Goal: Transaction & Acquisition: Book appointment/travel/reservation

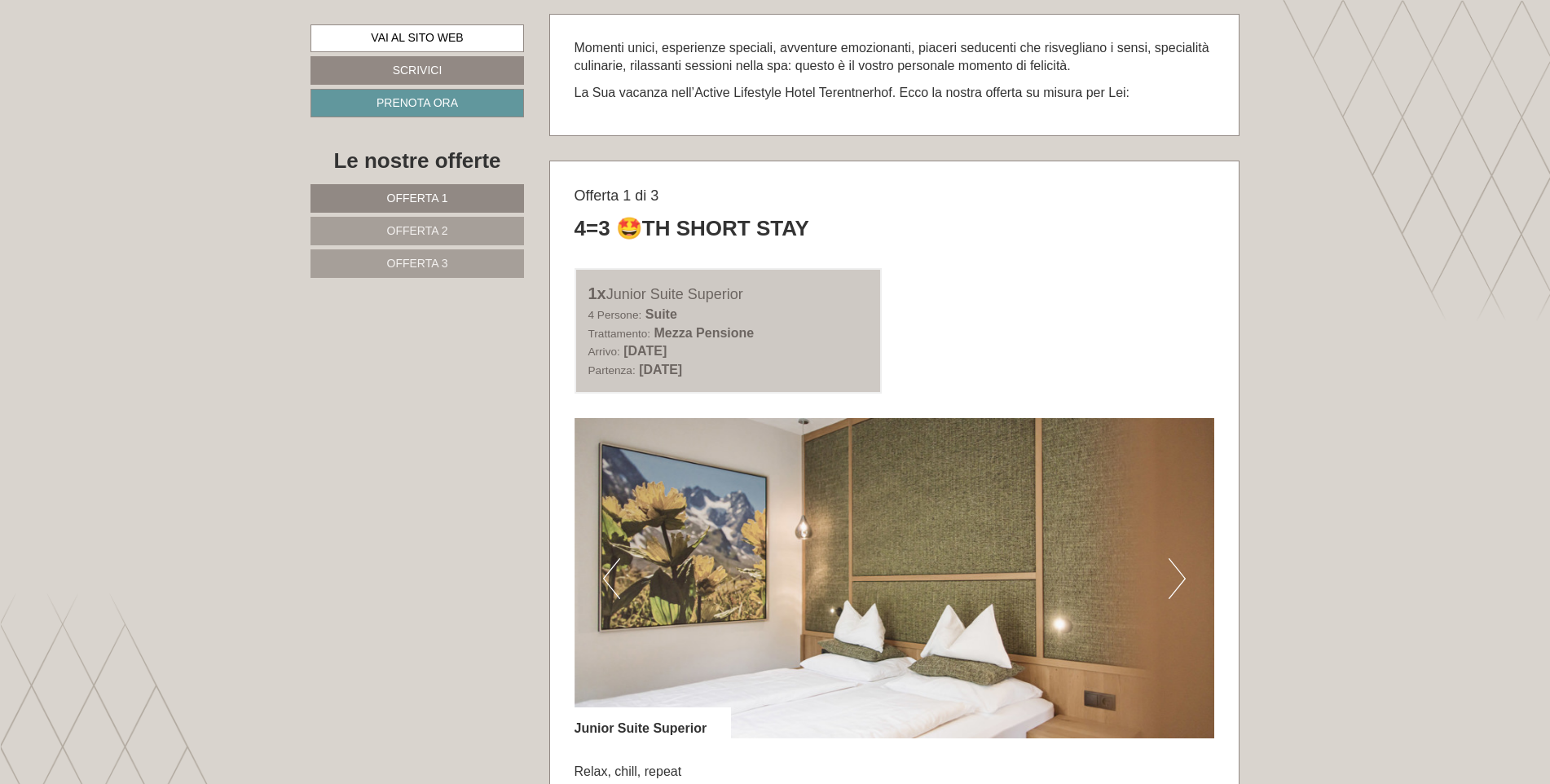
scroll to position [815, 0]
click at [432, 262] on span "Offerta 3" at bounding box center [418, 264] width 62 height 13
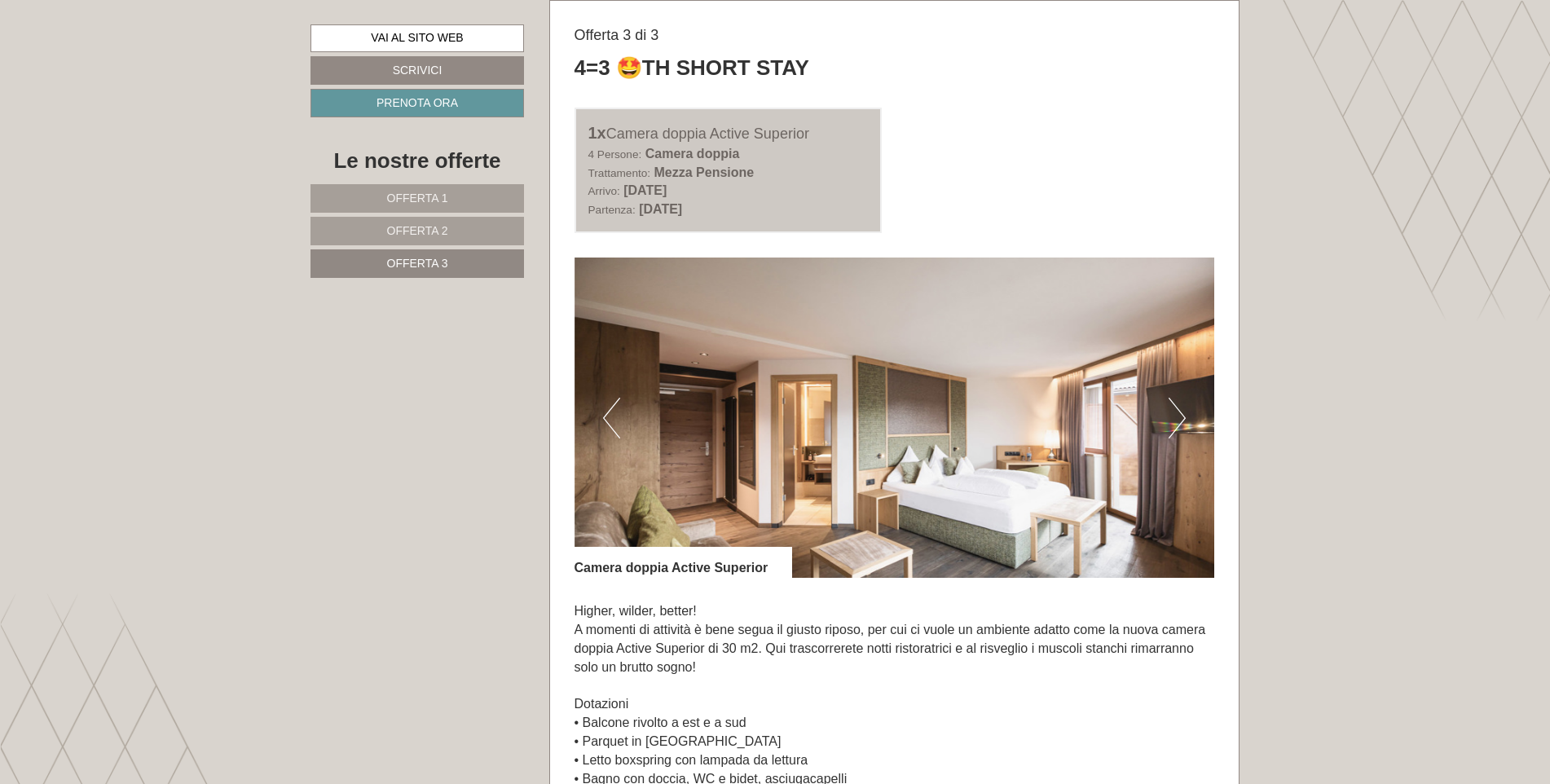
drag, startPoint x: 614, startPoint y: 131, endPoint x: 818, endPoint y: 128, distance: 204.0
click at [818, 128] on div "1x Camera doppia Active Superior" at bounding box center [728, 133] width 280 height 24
click at [1175, 414] on button "Next" at bounding box center [1178, 417] width 17 height 40
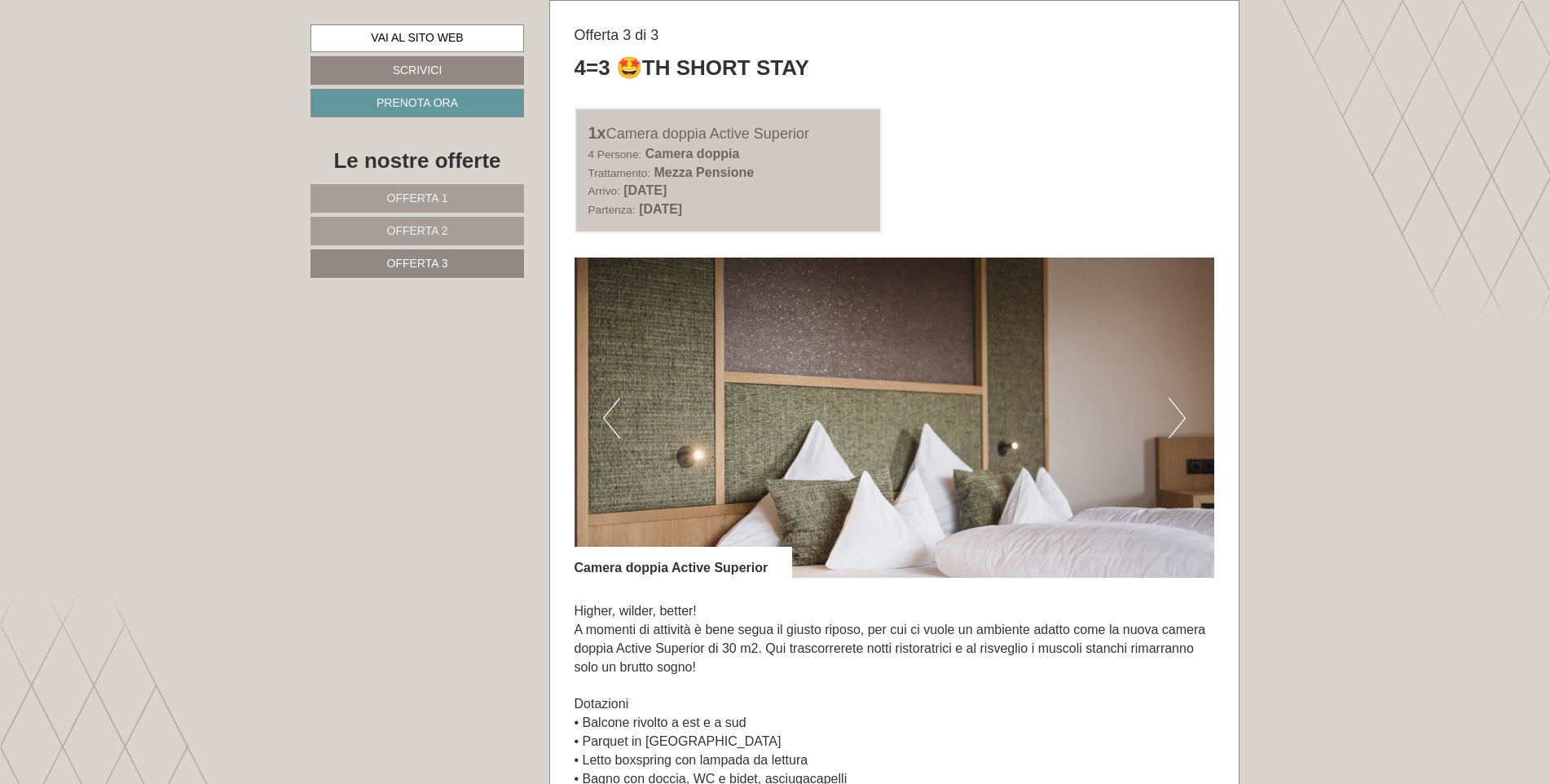
click at [1178, 414] on button "Next" at bounding box center [1178, 417] width 17 height 40
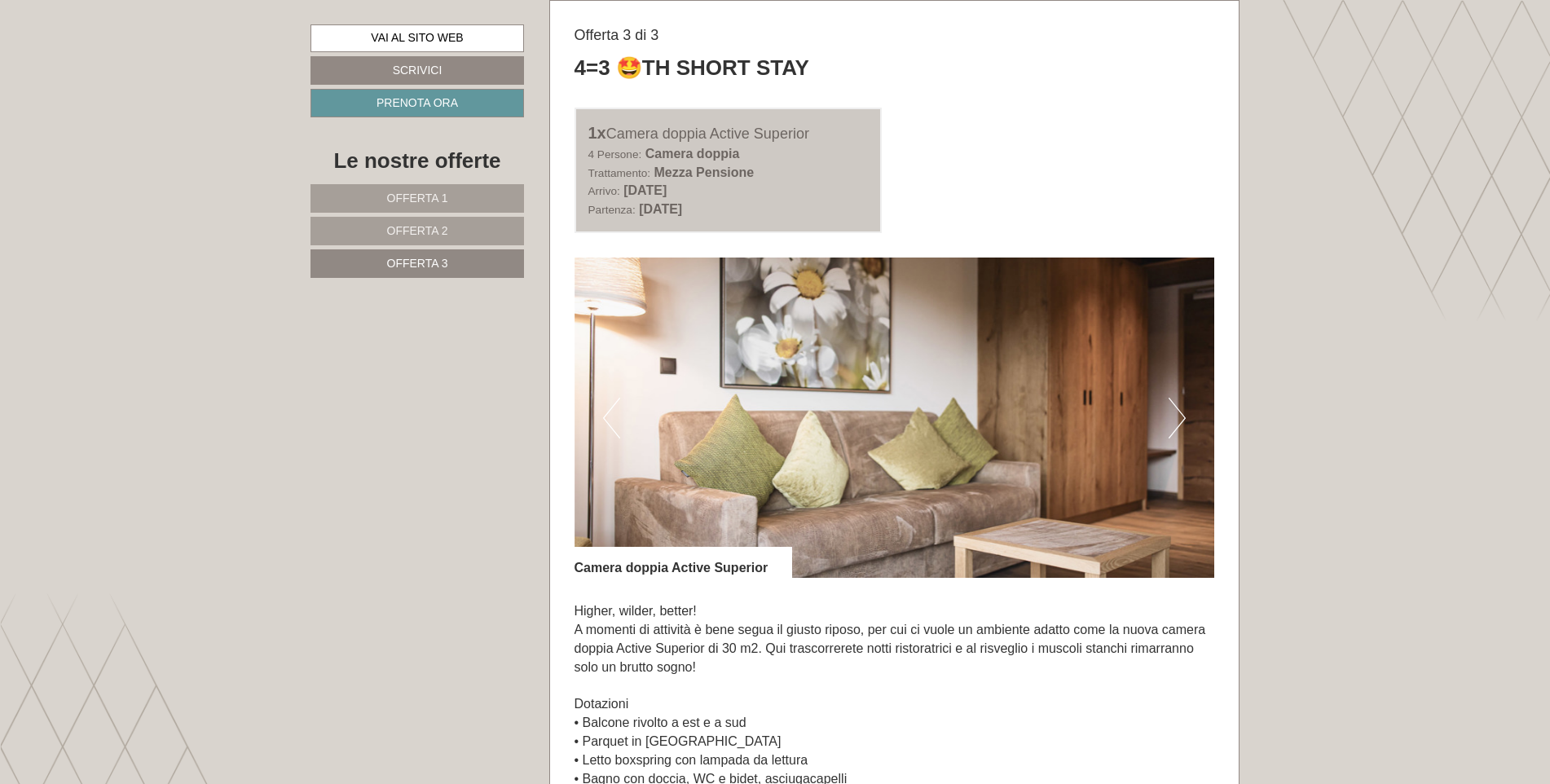
click at [1178, 414] on button "Next" at bounding box center [1178, 417] width 17 height 40
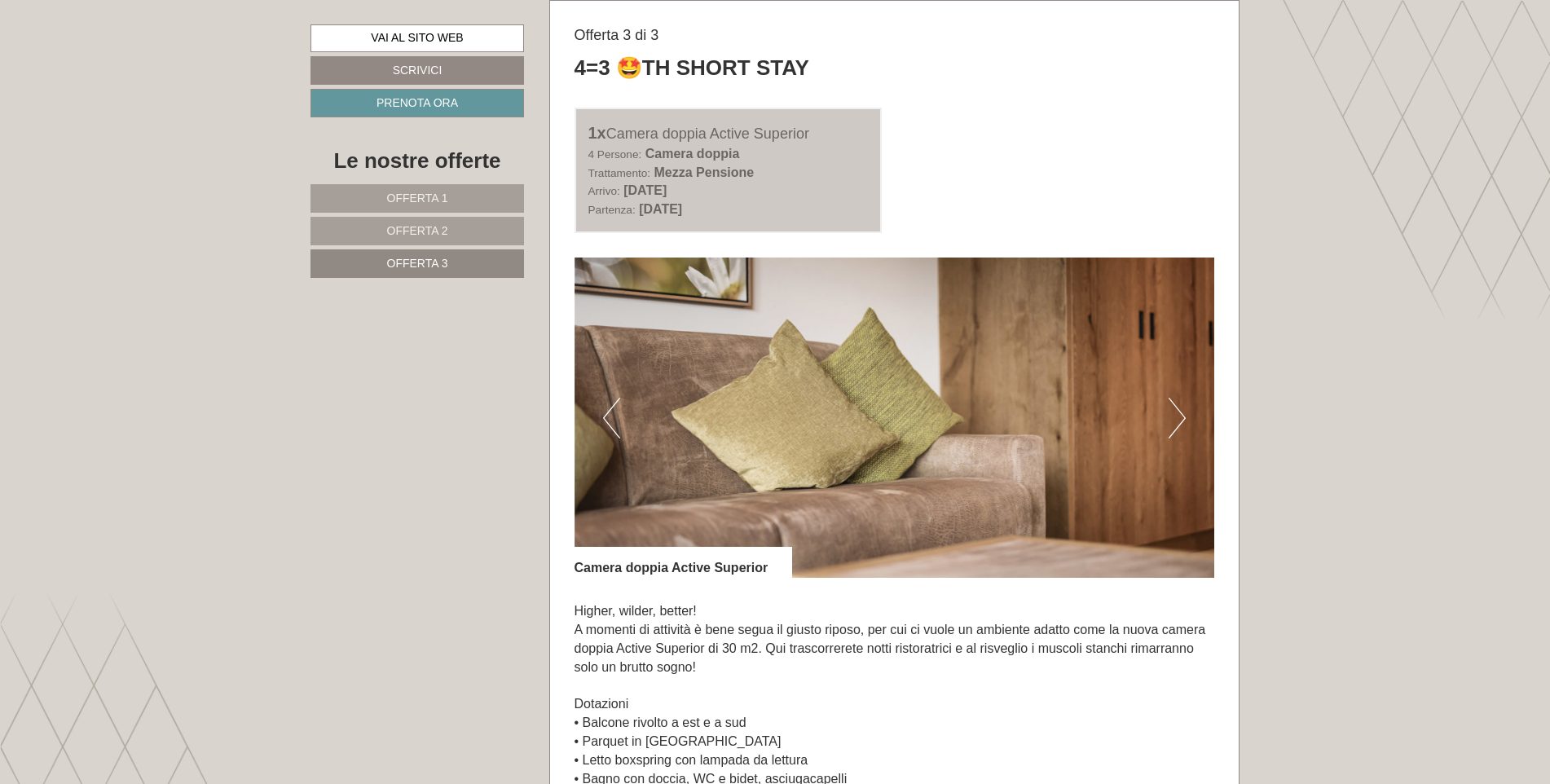
click at [1178, 414] on button "Next" at bounding box center [1178, 417] width 17 height 40
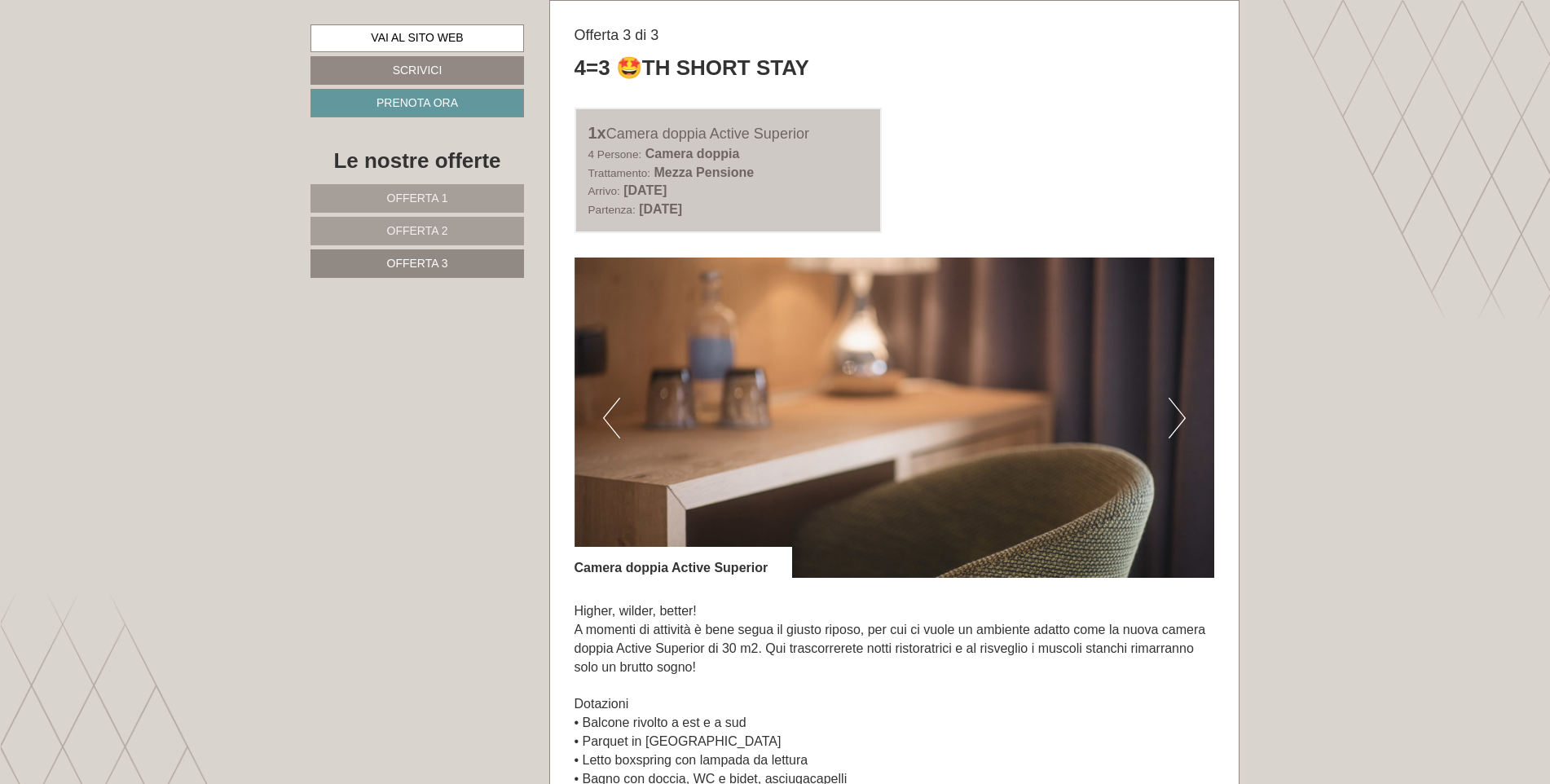
click at [1178, 414] on button "Next" at bounding box center [1178, 417] width 17 height 40
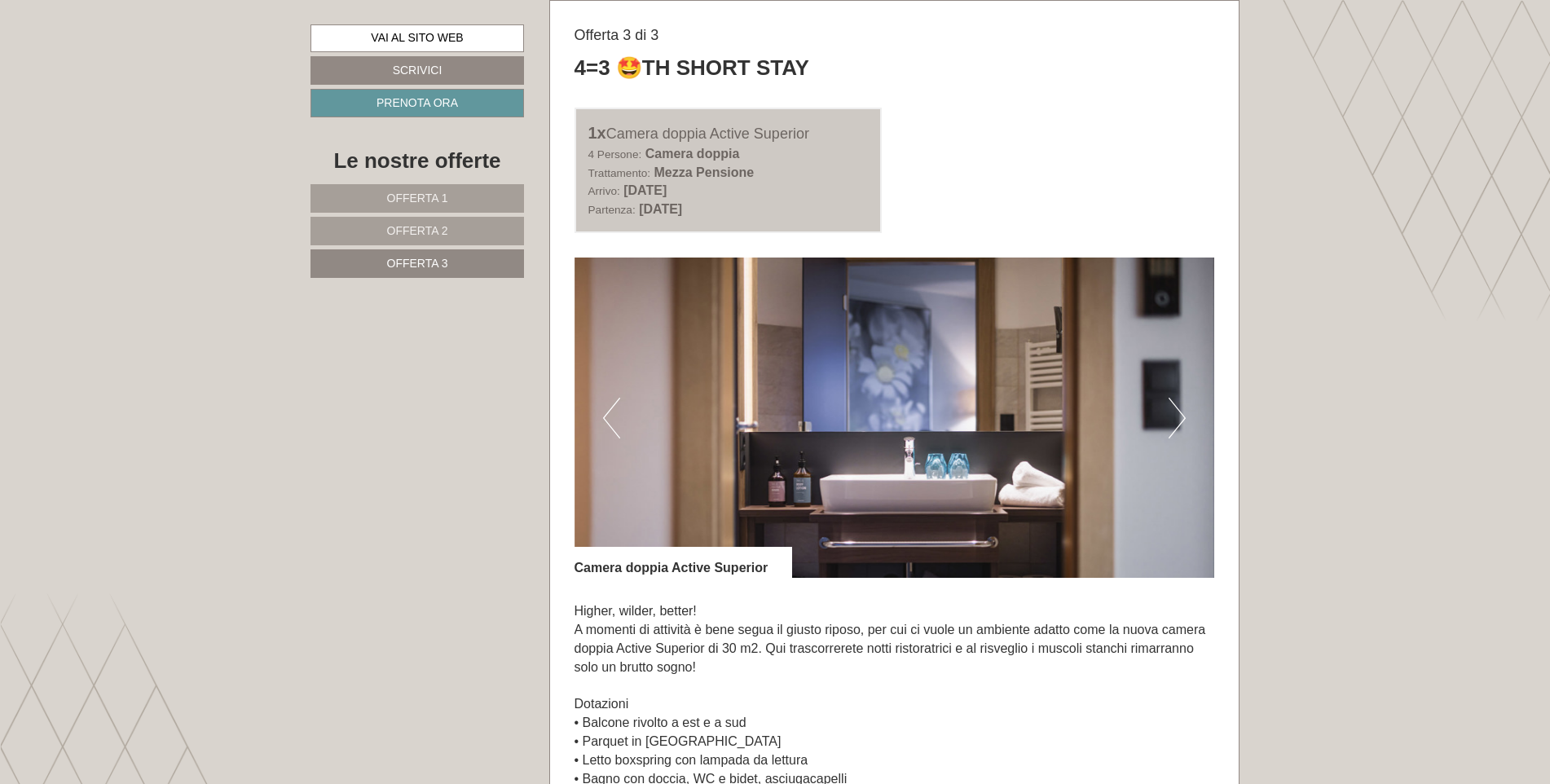
click at [1179, 414] on button "Next" at bounding box center [1178, 417] width 17 height 40
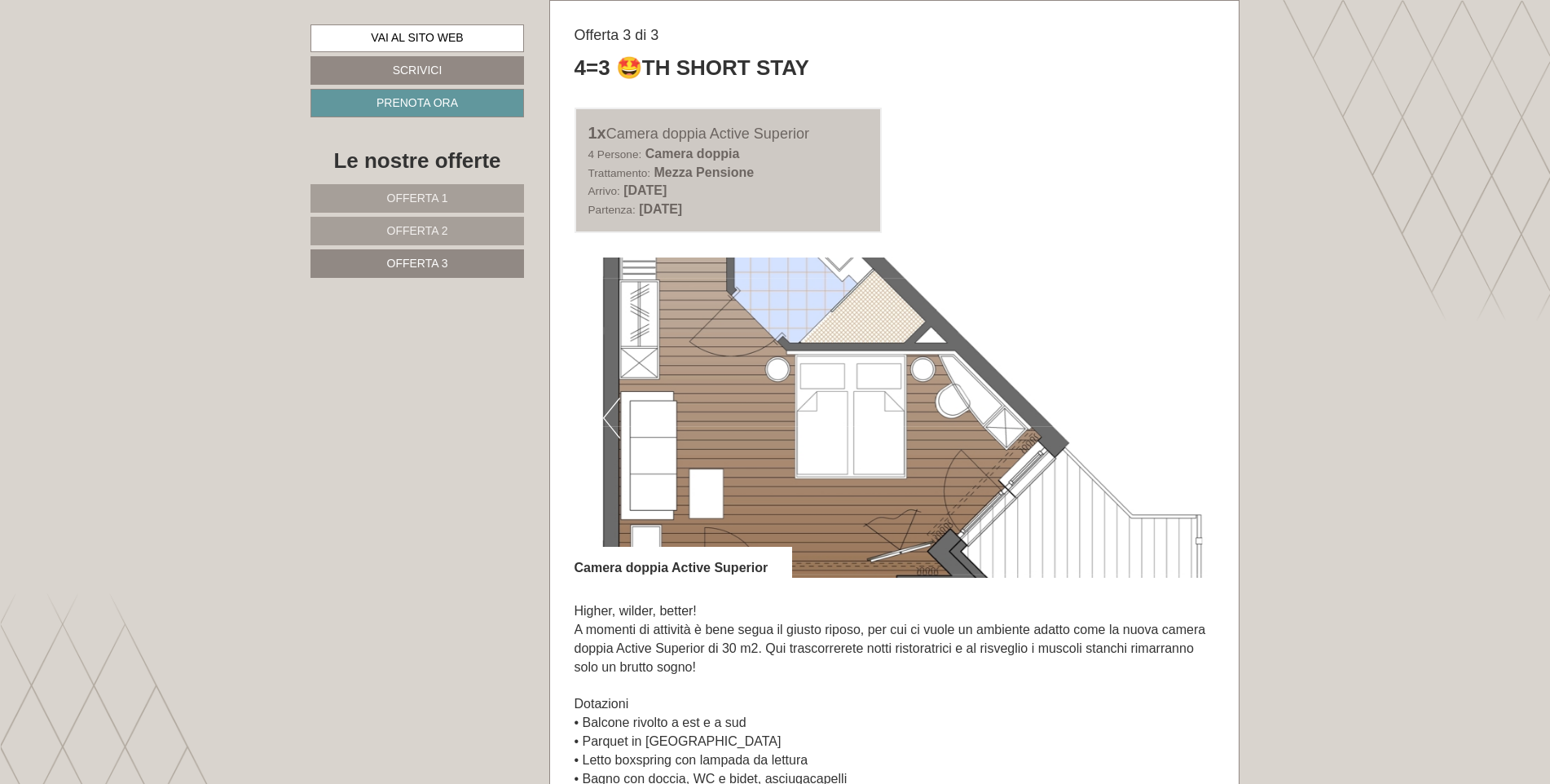
click at [1181, 414] on button "Next" at bounding box center [1178, 417] width 17 height 40
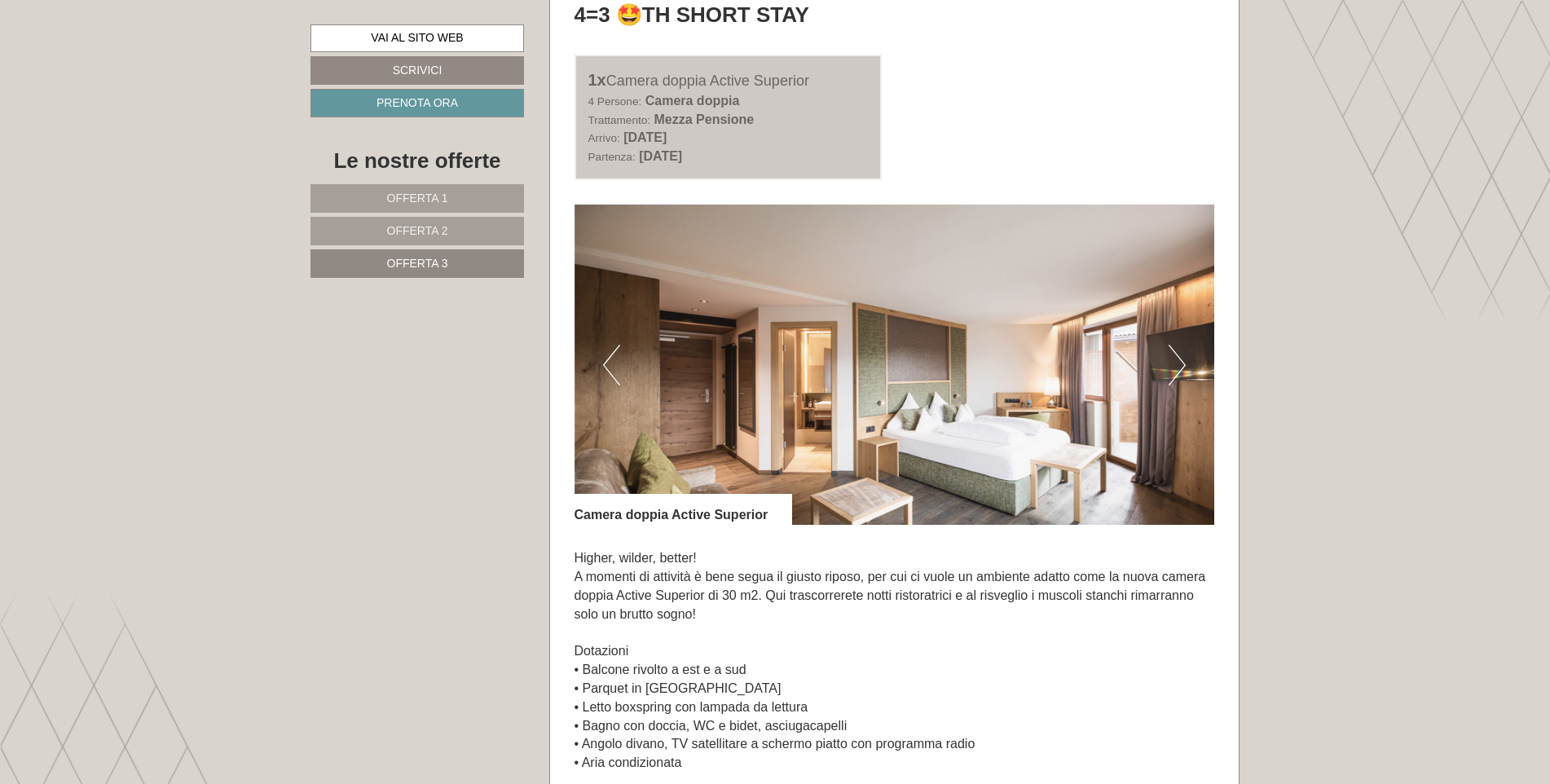
scroll to position [1056, 0]
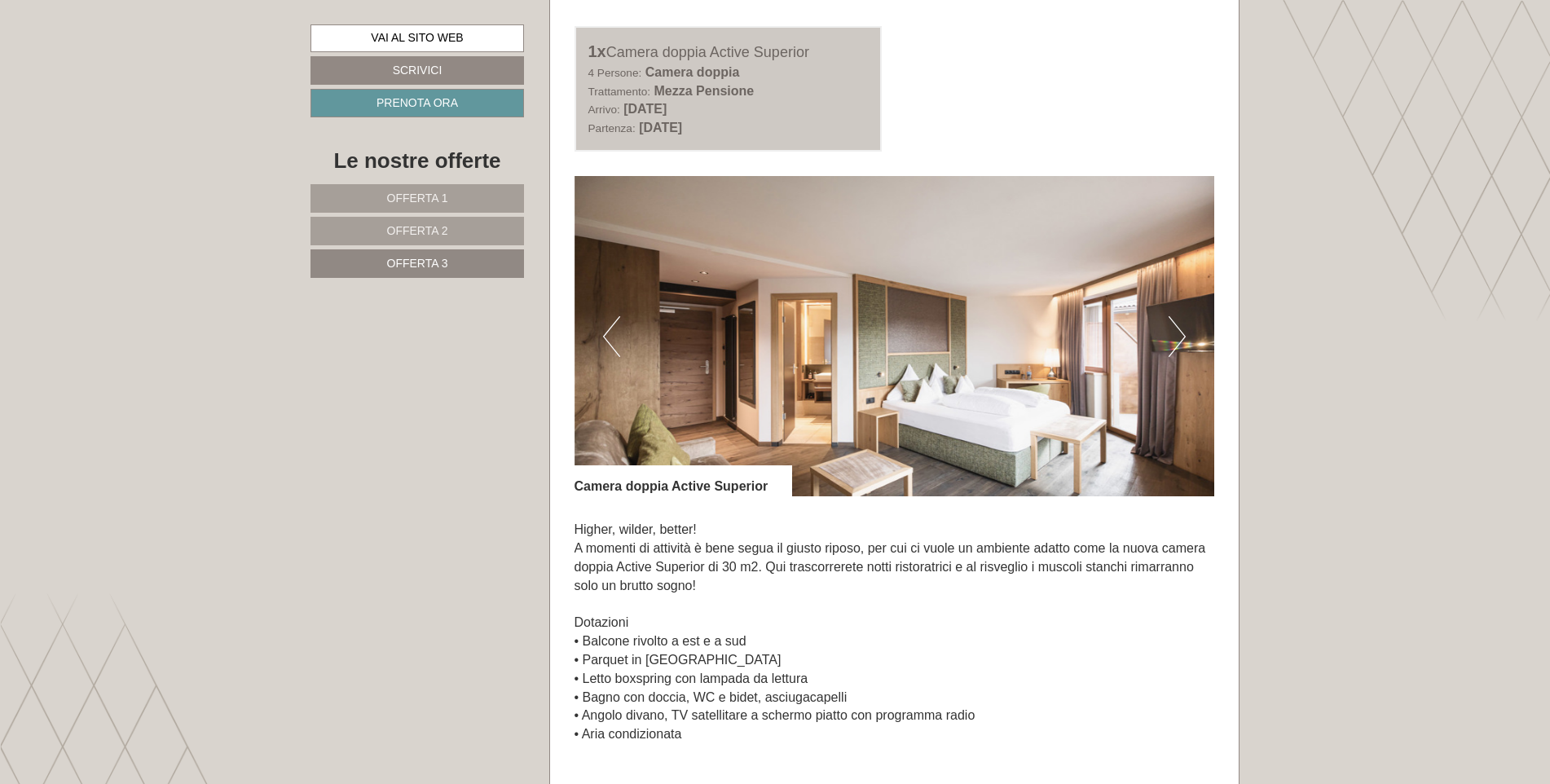
click at [609, 337] on button "Previous" at bounding box center [612, 337] width 17 height 40
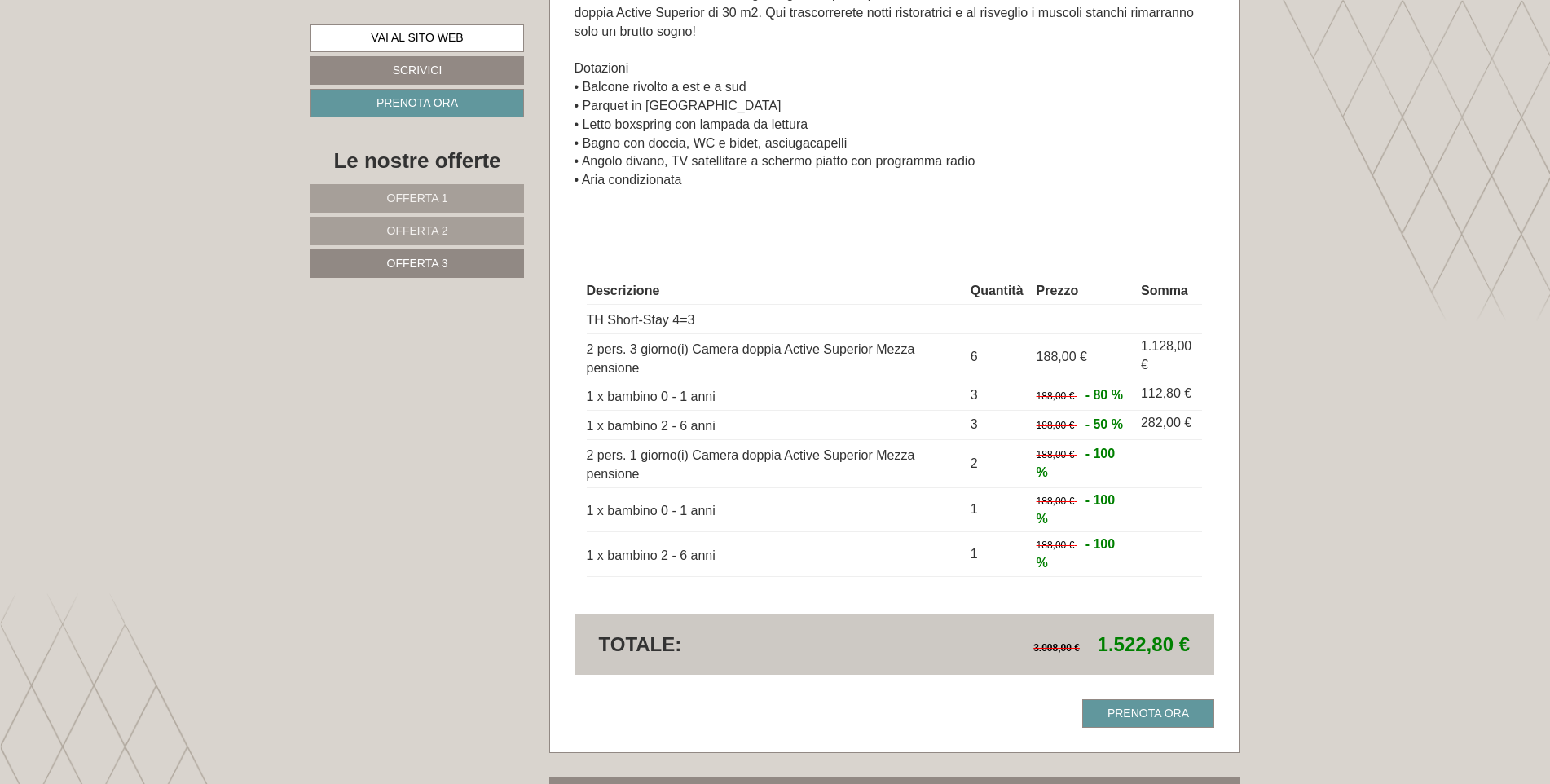
scroll to position [1707, 0]
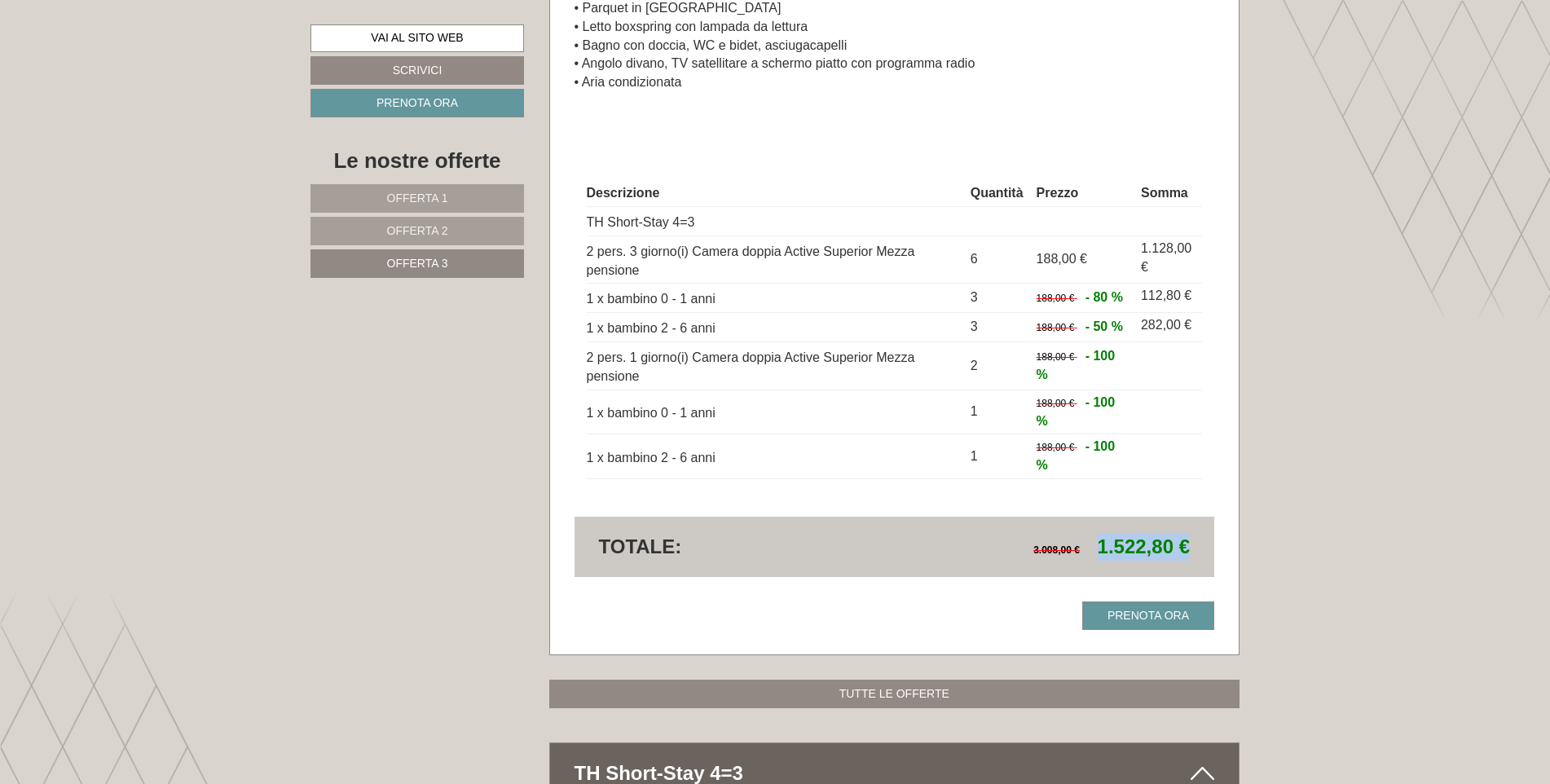
drag, startPoint x: 1098, startPoint y: 546, endPoint x: 1186, endPoint y: 549, distance: 88.1
click at [1186, 549] on span "1.522,80 €" at bounding box center [1144, 546] width 92 height 22
drag, startPoint x: 1186, startPoint y: 549, endPoint x: 1118, endPoint y: 556, distance: 68.4
click at [1118, 556] on span "1.522,80 €" at bounding box center [1144, 546] width 92 height 22
click at [1116, 291] on span "- 80 %" at bounding box center [1104, 297] width 38 height 13
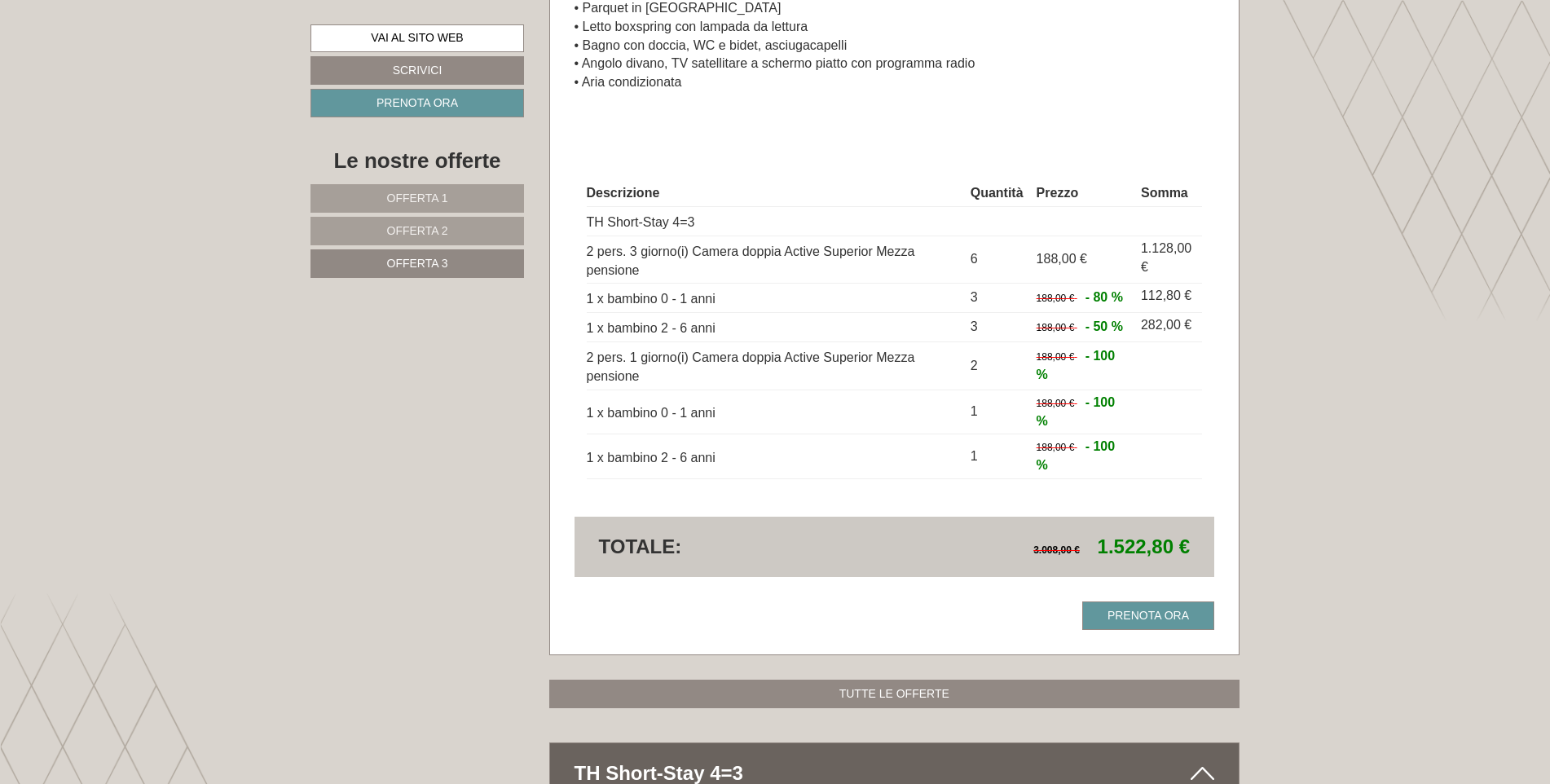
drag, startPoint x: 1116, startPoint y: 291, endPoint x: 1120, endPoint y: 323, distance: 32.2
click at [1120, 323] on span "- 50 %" at bounding box center [1104, 326] width 38 height 13
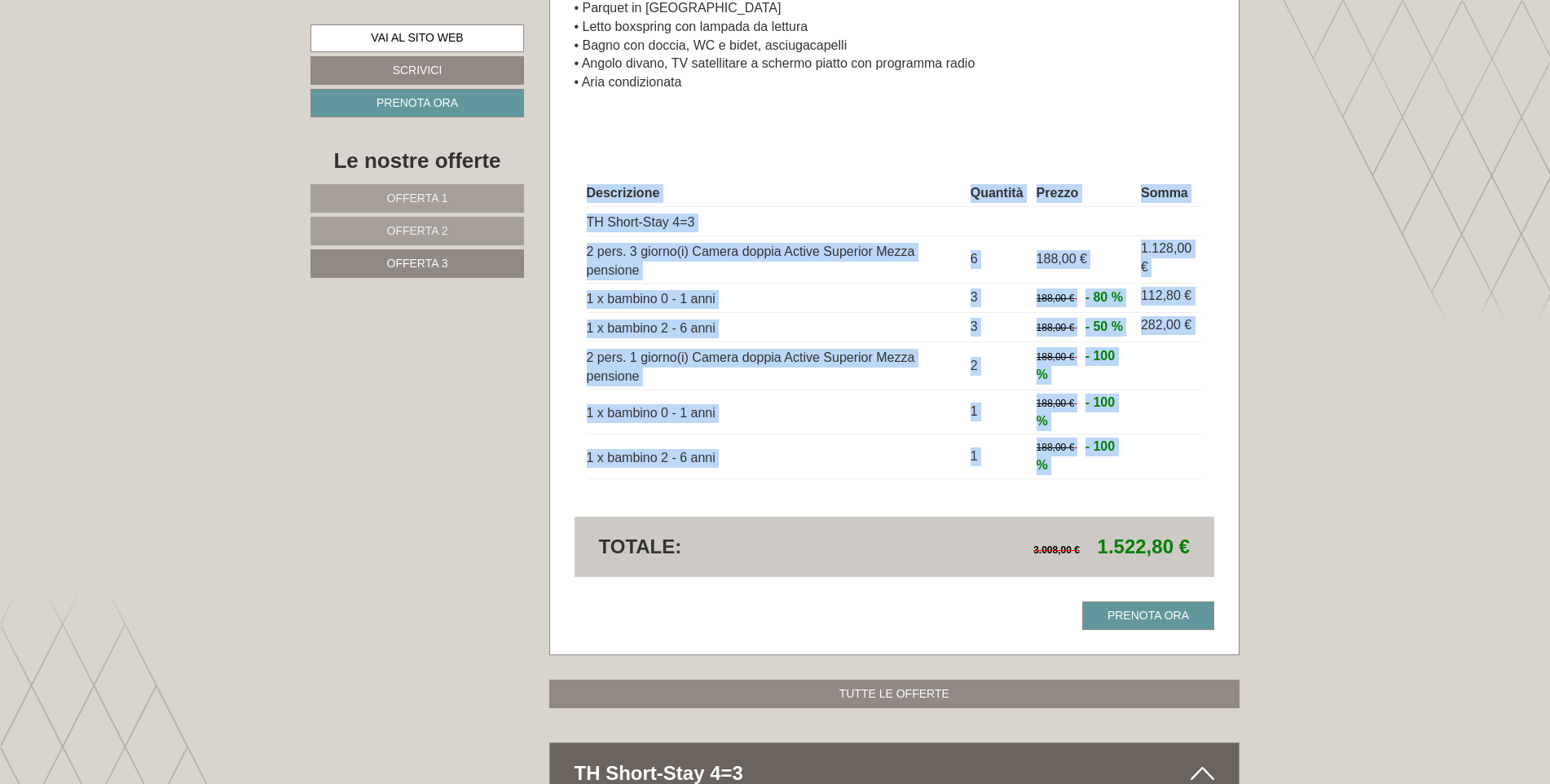
drag, startPoint x: 585, startPoint y: 353, endPoint x: 1141, endPoint y: 466, distance: 567.4
click at [1141, 466] on div "Descrizione Quantità Prezzo Somma TH Short-Stay 4=3 2 pers. 3 giorno(i) Camera …" at bounding box center [895, 330] width 641 height 373
click at [1139, 466] on td at bounding box center [1168, 456] width 67 height 45
drag, startPoint x: 1079, startPoint y: 471, endPoint x: 587, endPoint y: 360, distance: 504.4
click at [587, 360] on tbody "Descrizione Quantità Prezzo Somma TH Short-Stay 4=3 2 pers. 3 giorno(i) Camera …" at bounding box center [895, 330] width 616 height 298
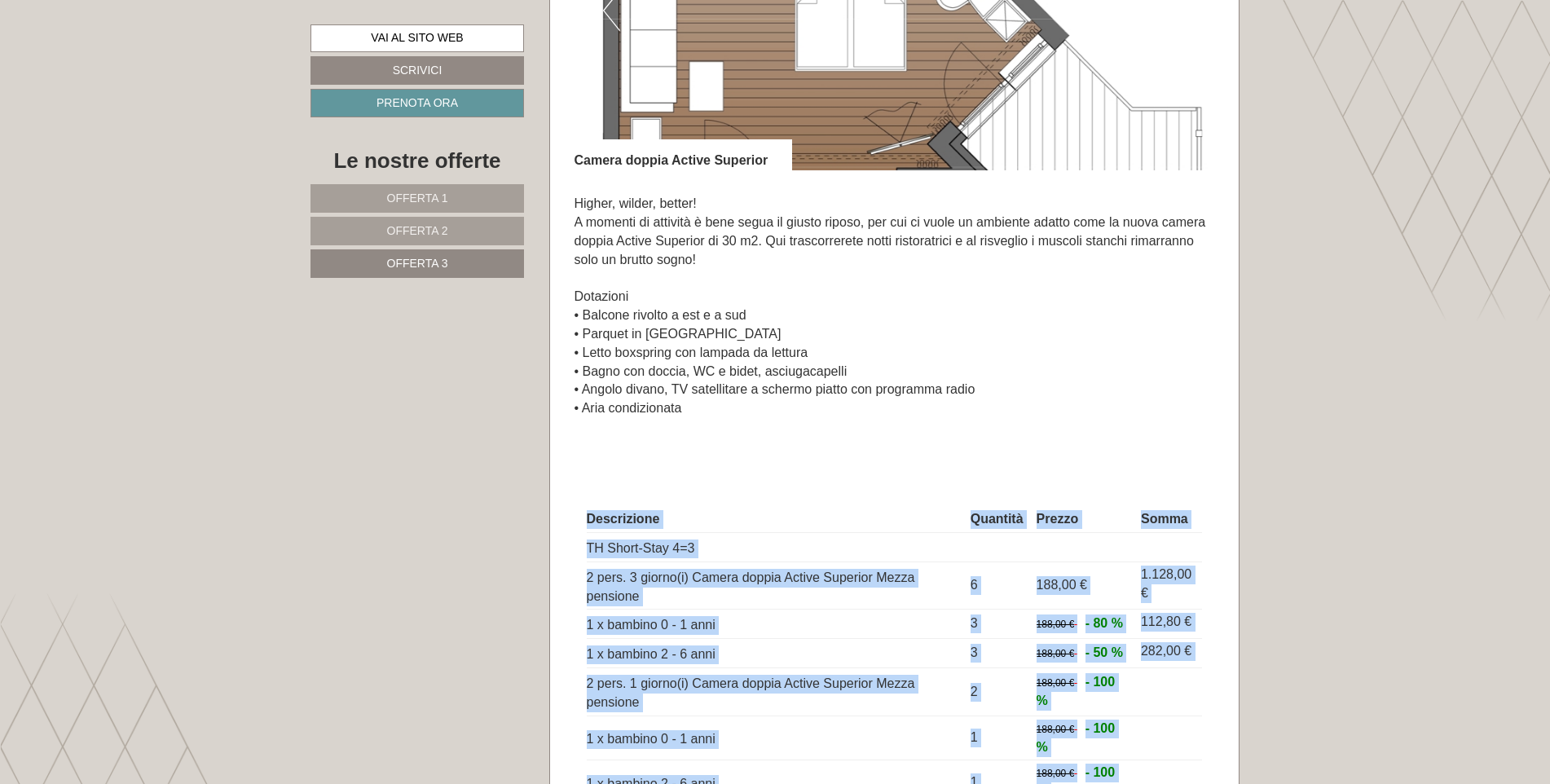
scroll to position [1301, 0]
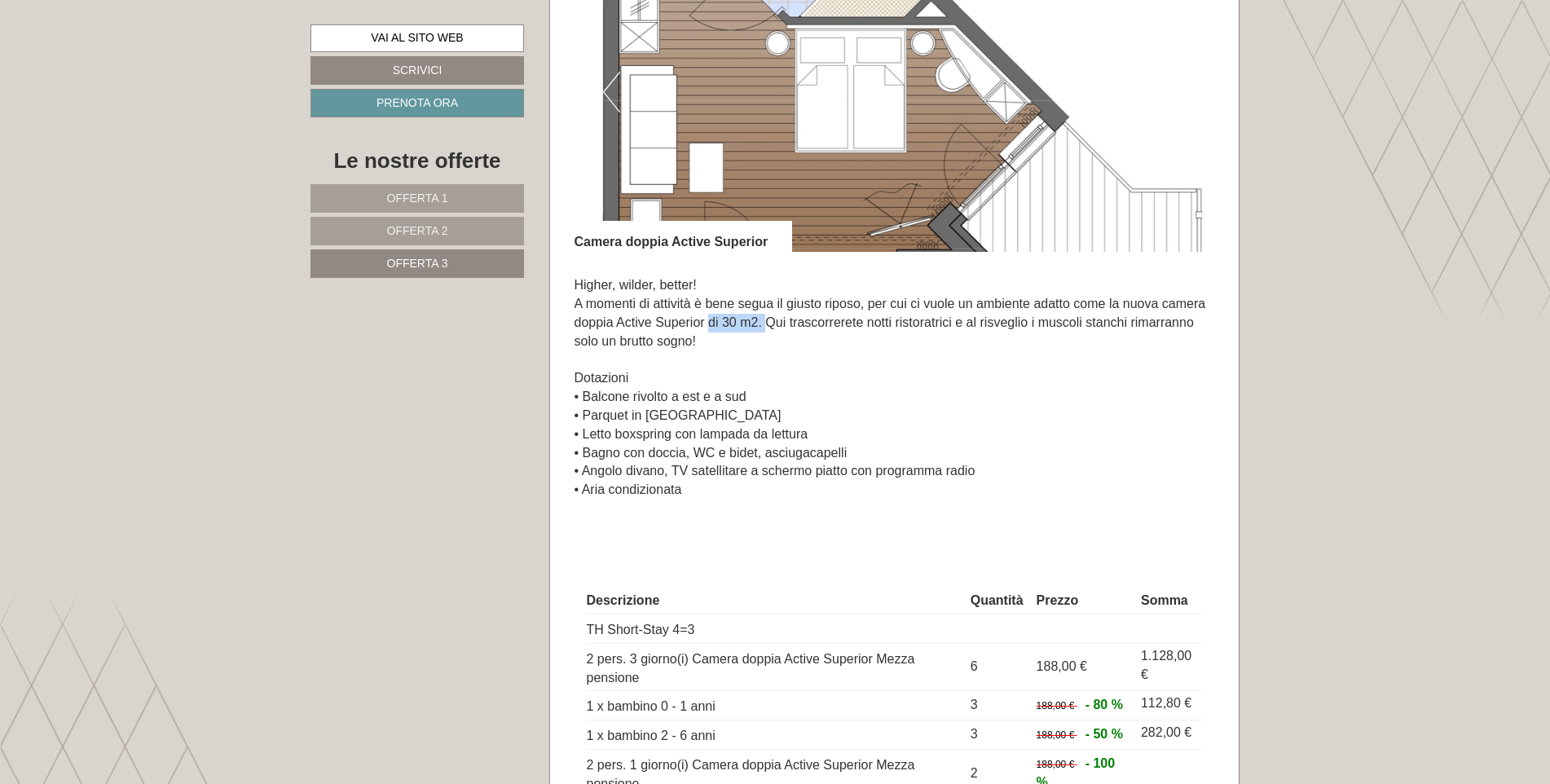
drag, startPoint x: 708, startPoint y: 322, endPoint x: 767, endPoint y: 322, distance: 59.0
click at [767, 322] on p "Higher, [PERSON_NAME], better! A momenti di attività è bene segua il giusto rip…" at bounding box center [895, 397] width 641 height 242
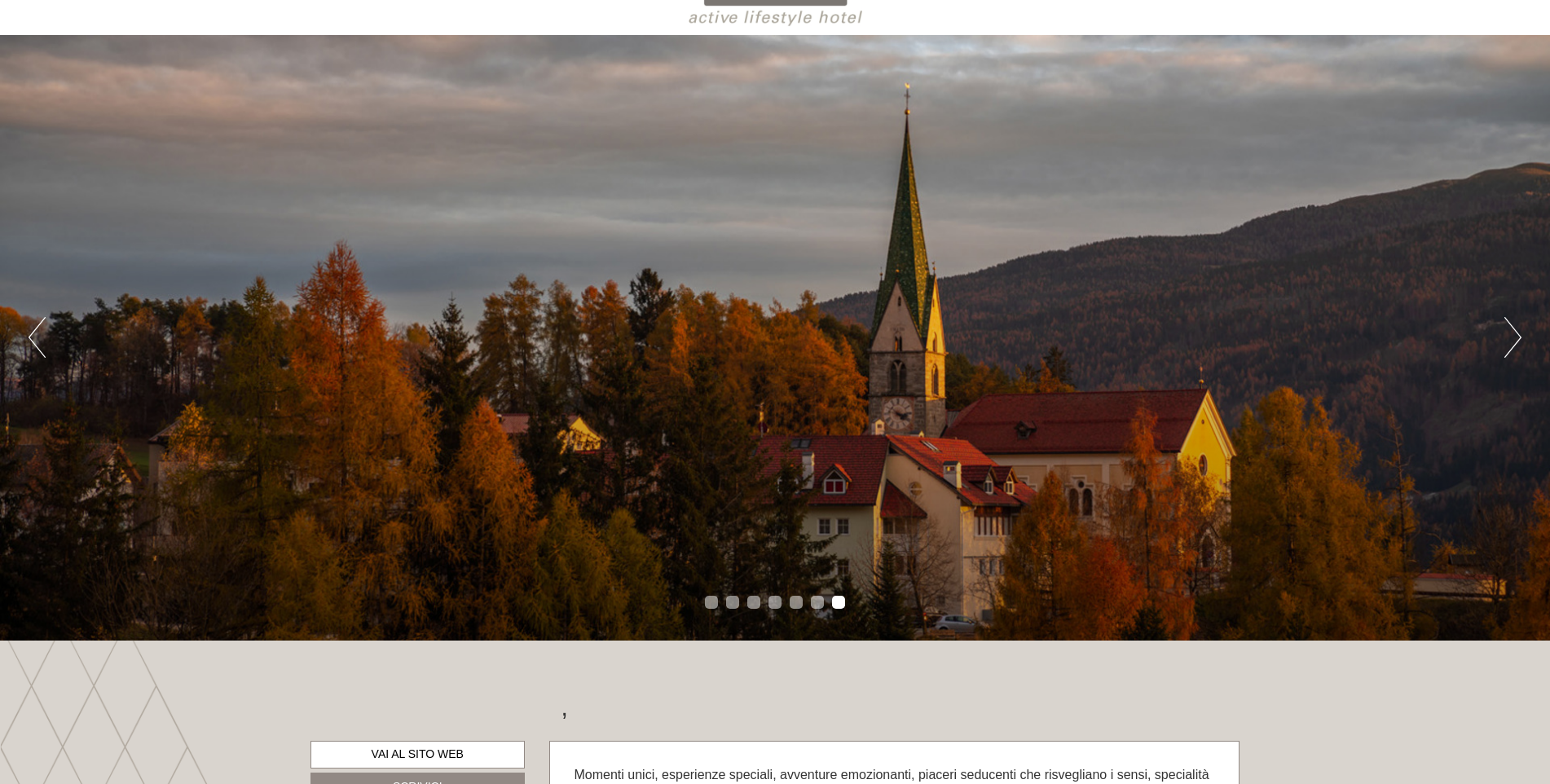
scroll to position [0, 0]
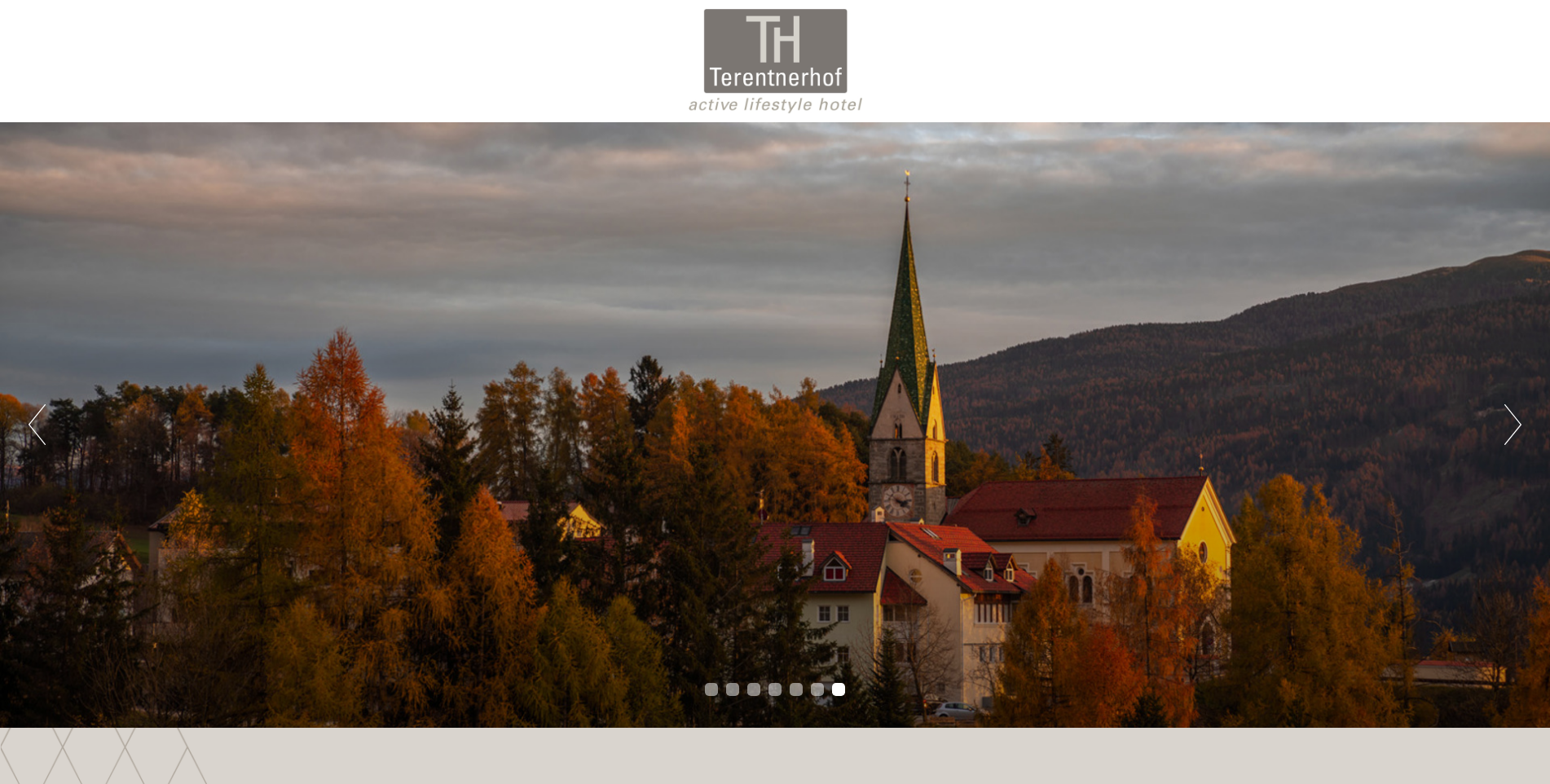
click at [1508, 421] on button "Next" at bounding box center [1513, 424] width 17 height 40
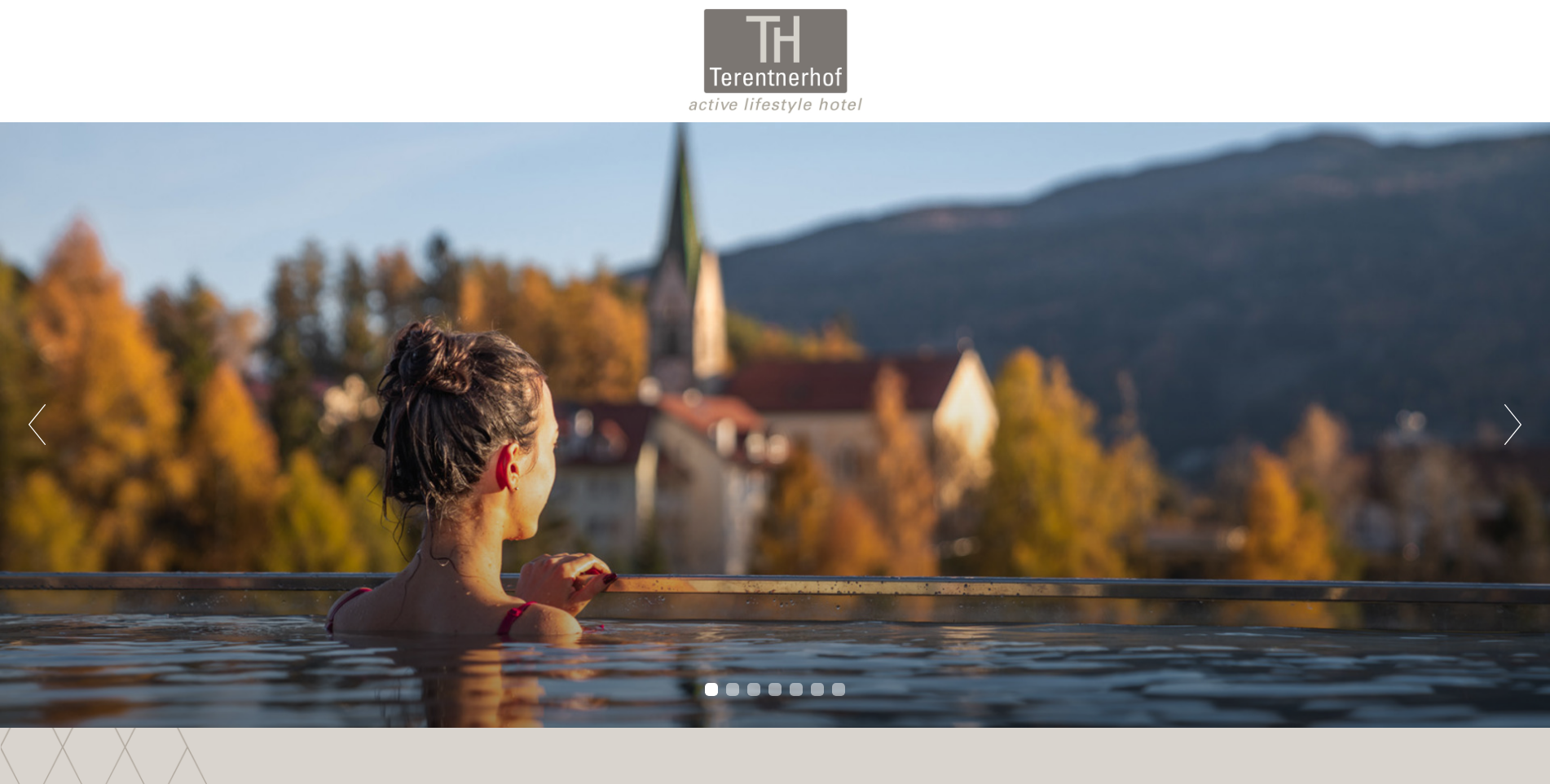
click at [1508, 421] on button "Next" at bounding box center [1513, 424] width 17 height 40
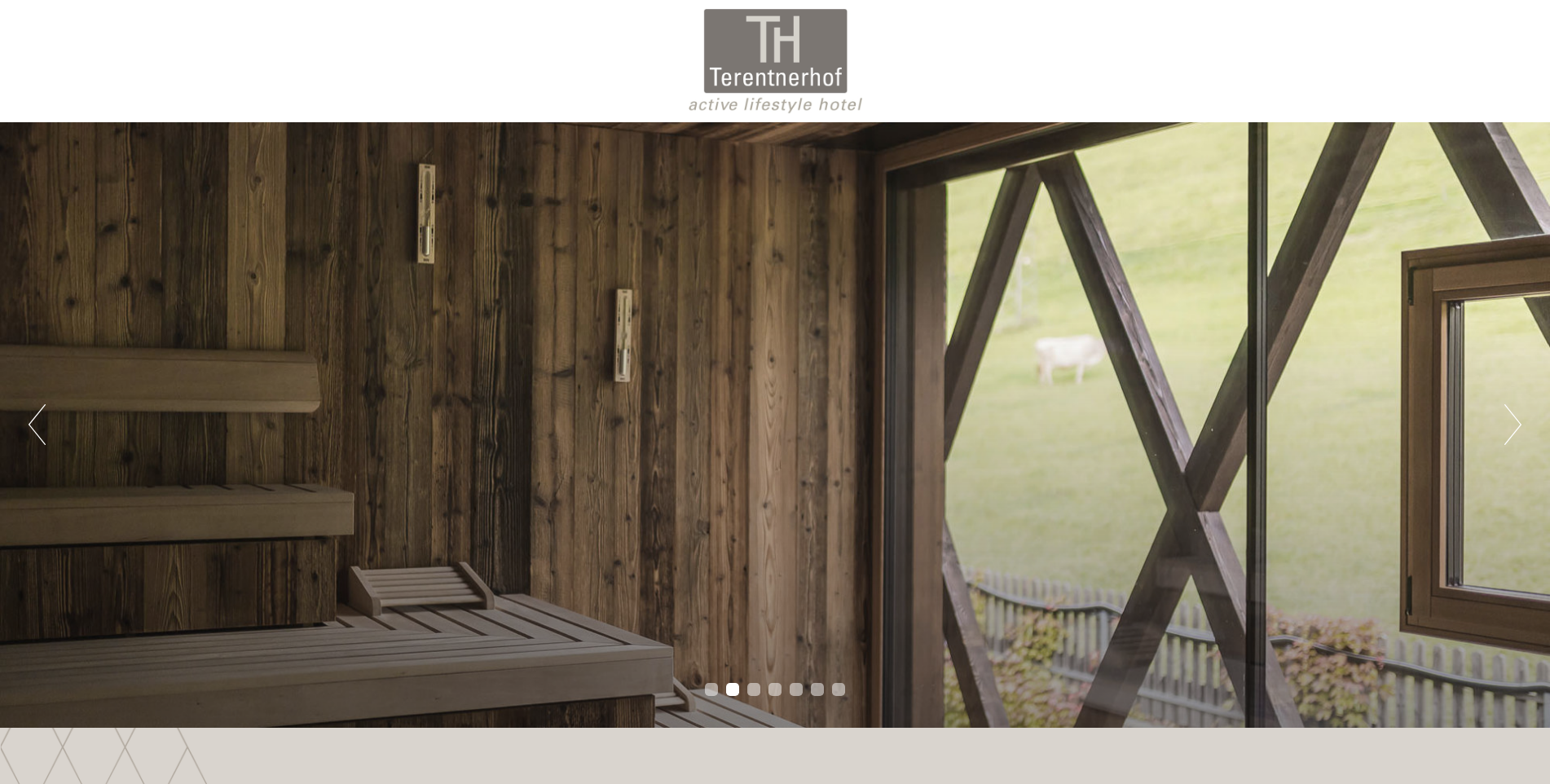
click at [1508, 421] on button "Next" at bounding box center [1513, 424] width 17 height 40
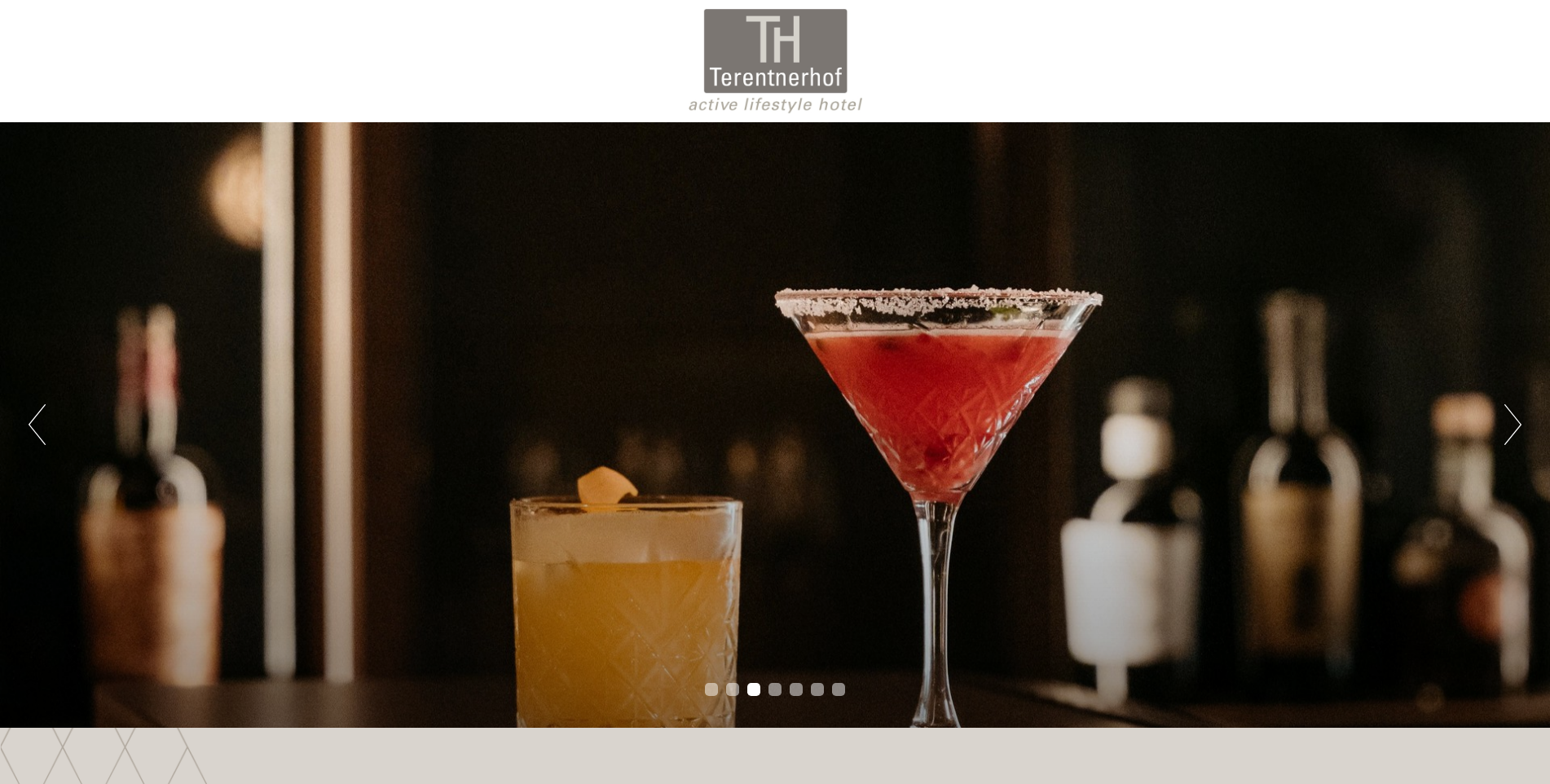
click at [1508, 421] on button "Next" at bounding box center [1513, 424] width 17 height 40
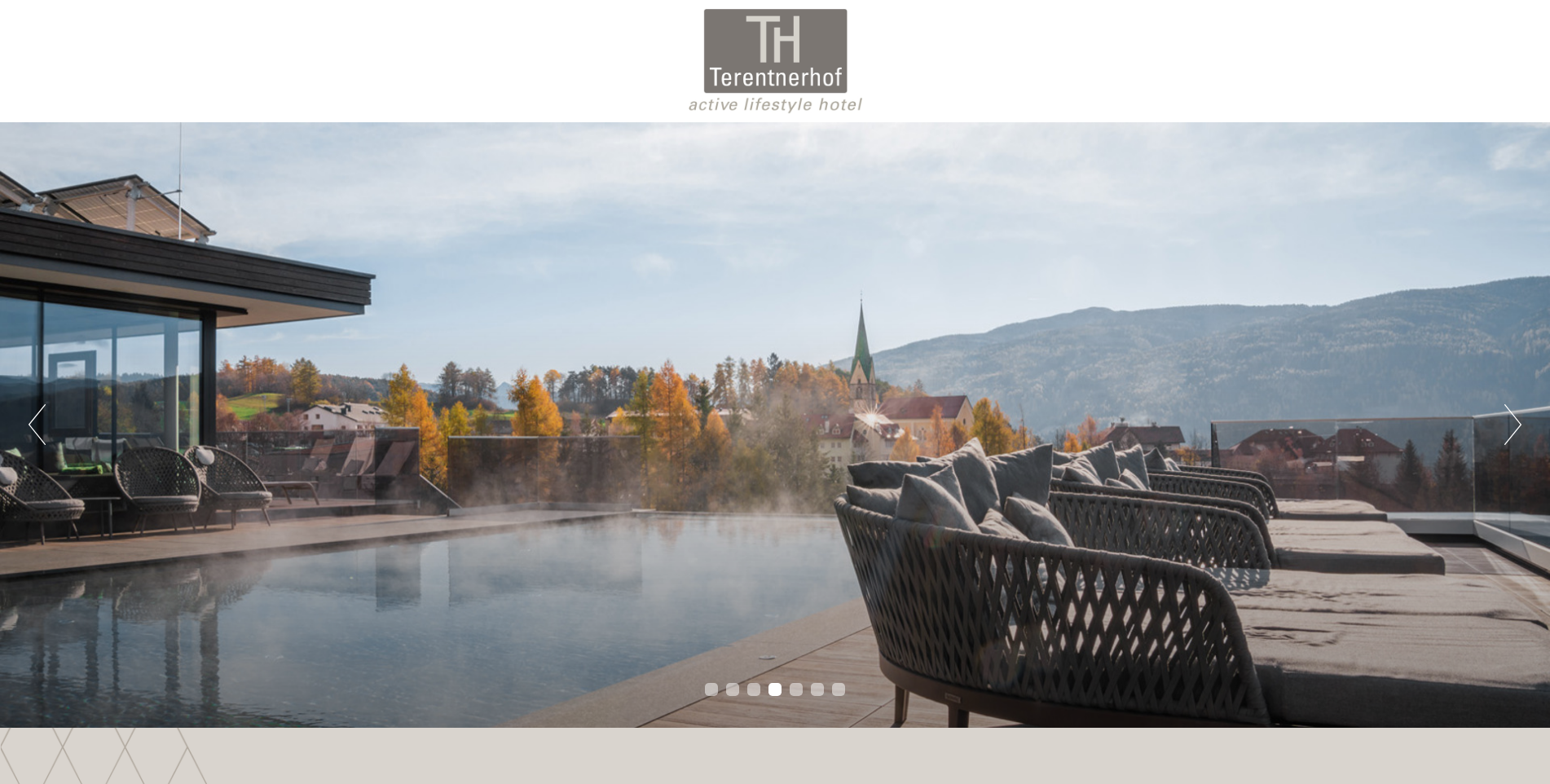
click at [1511, 416] on button "Next" at bounding box center [1513, 424] width 17 height 40
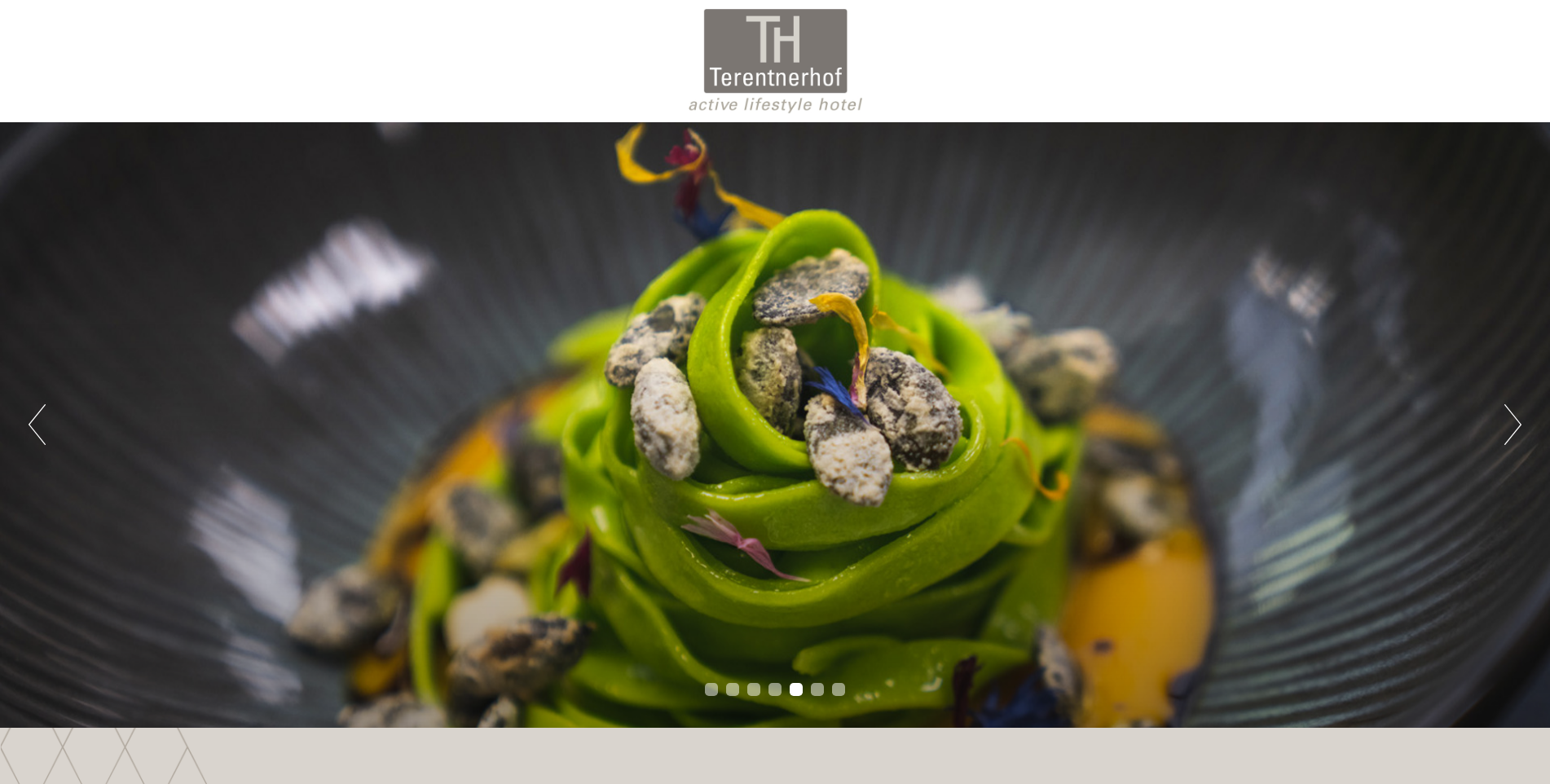
click at [1511, 416] on button "Next" at bounding box center [1513, 424] width 17 height 40
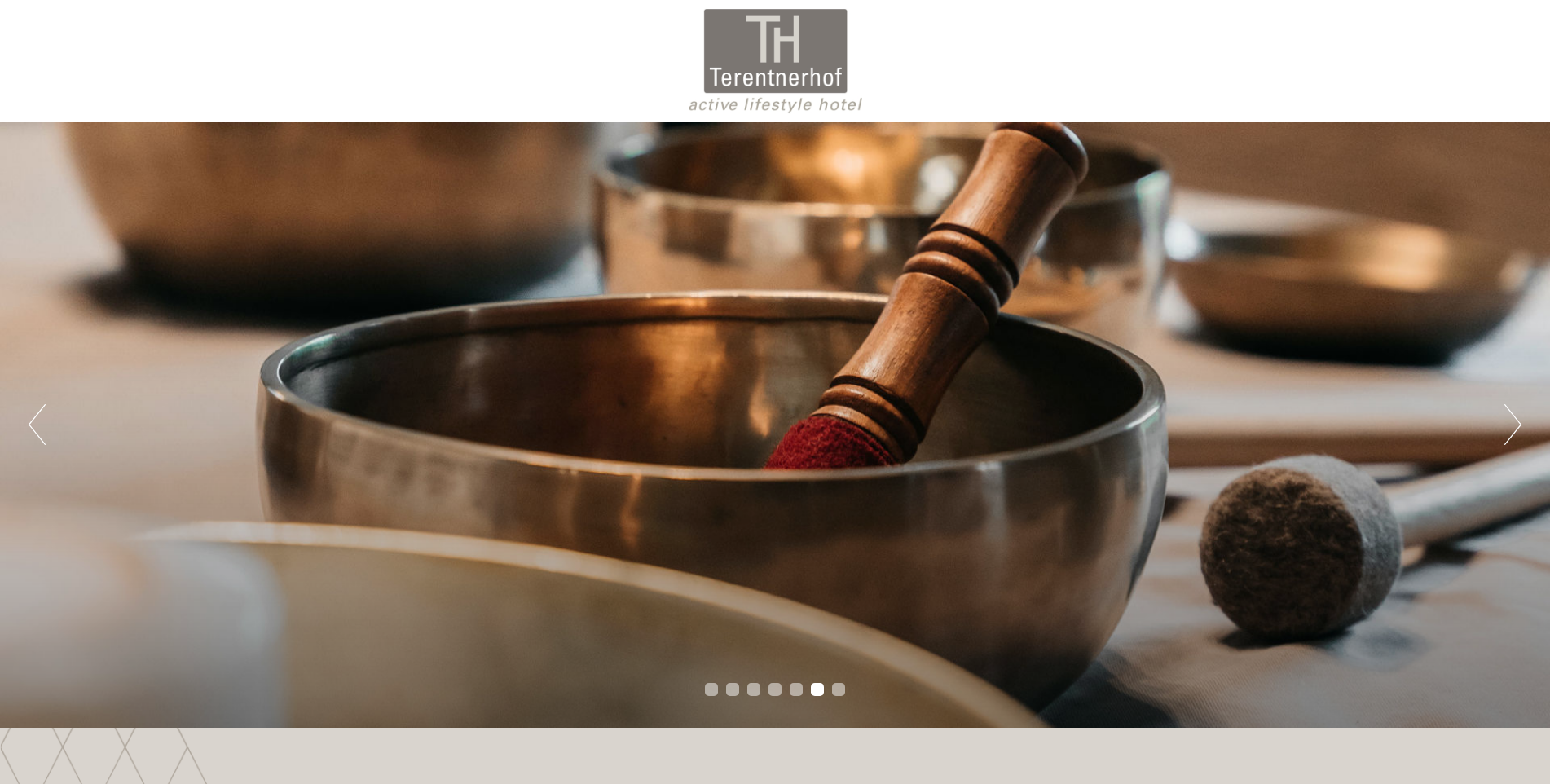
click at [1511, 416] on button "Next" at bounding box center [1513, 424] width 17 height 40
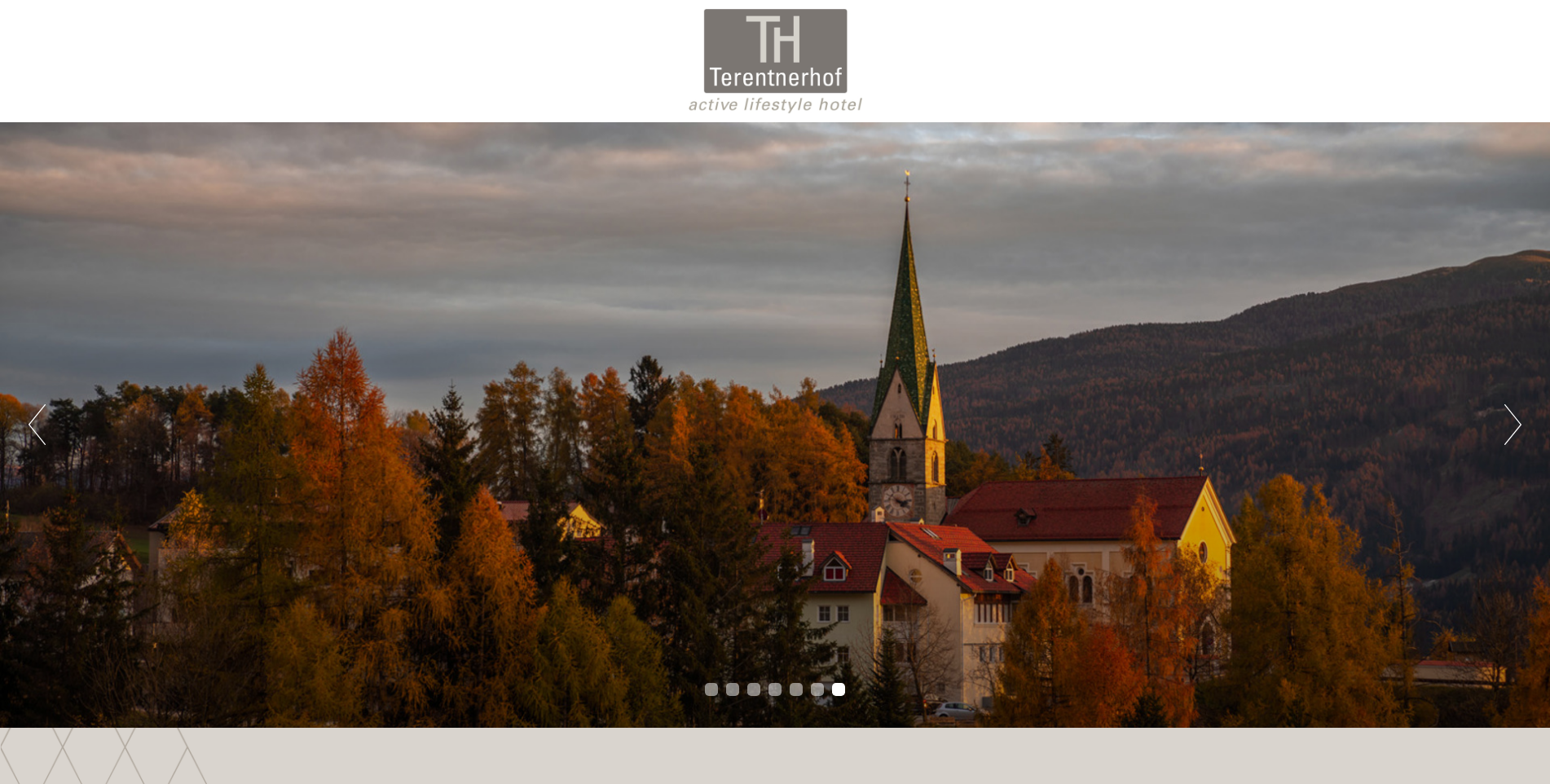
click at [1511, 416] on button "Next" at bounding box center [1513, 424] width 17 height 40
